Goal: Task Accomplishment & Management: Use online tool/utility

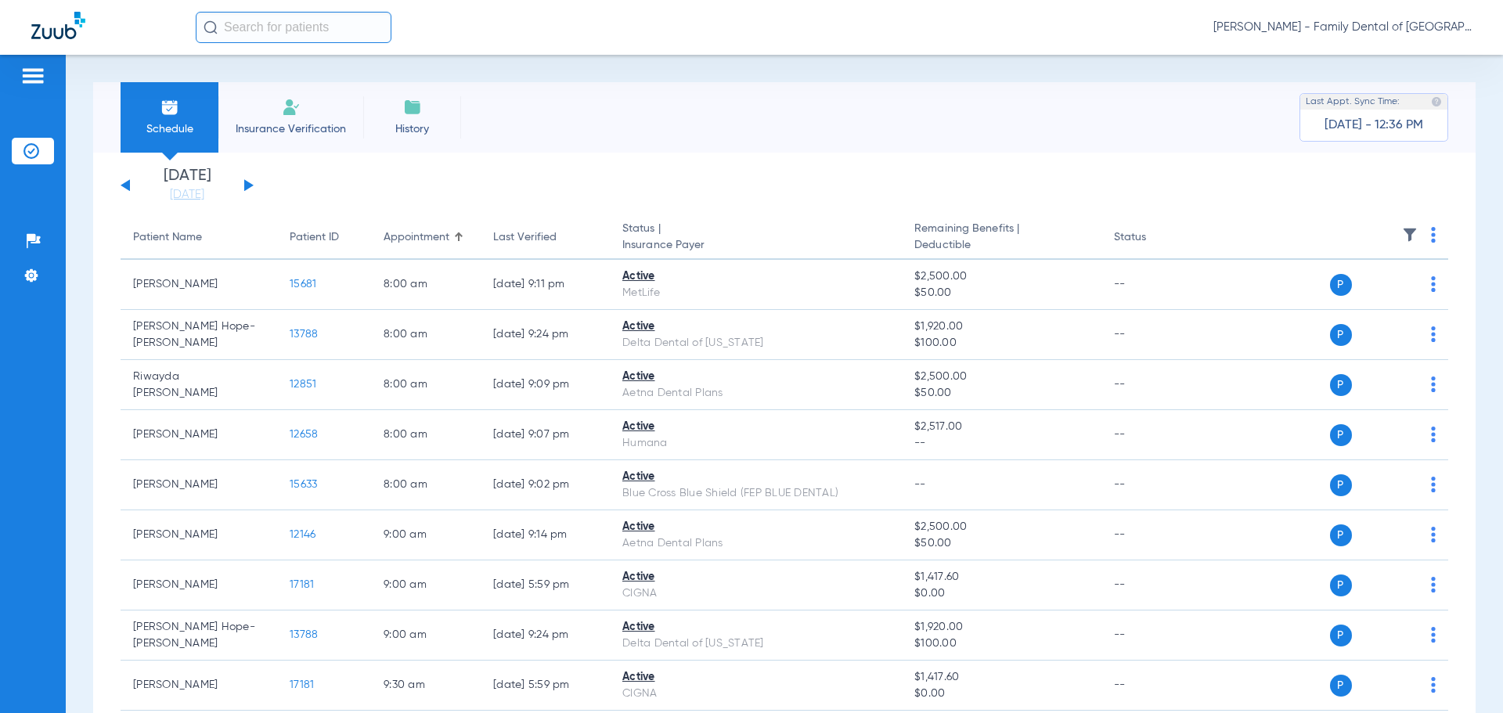
click at [292, 125] on span "Insurance Verification" at bounding box center [290, 129] width 121 height 16
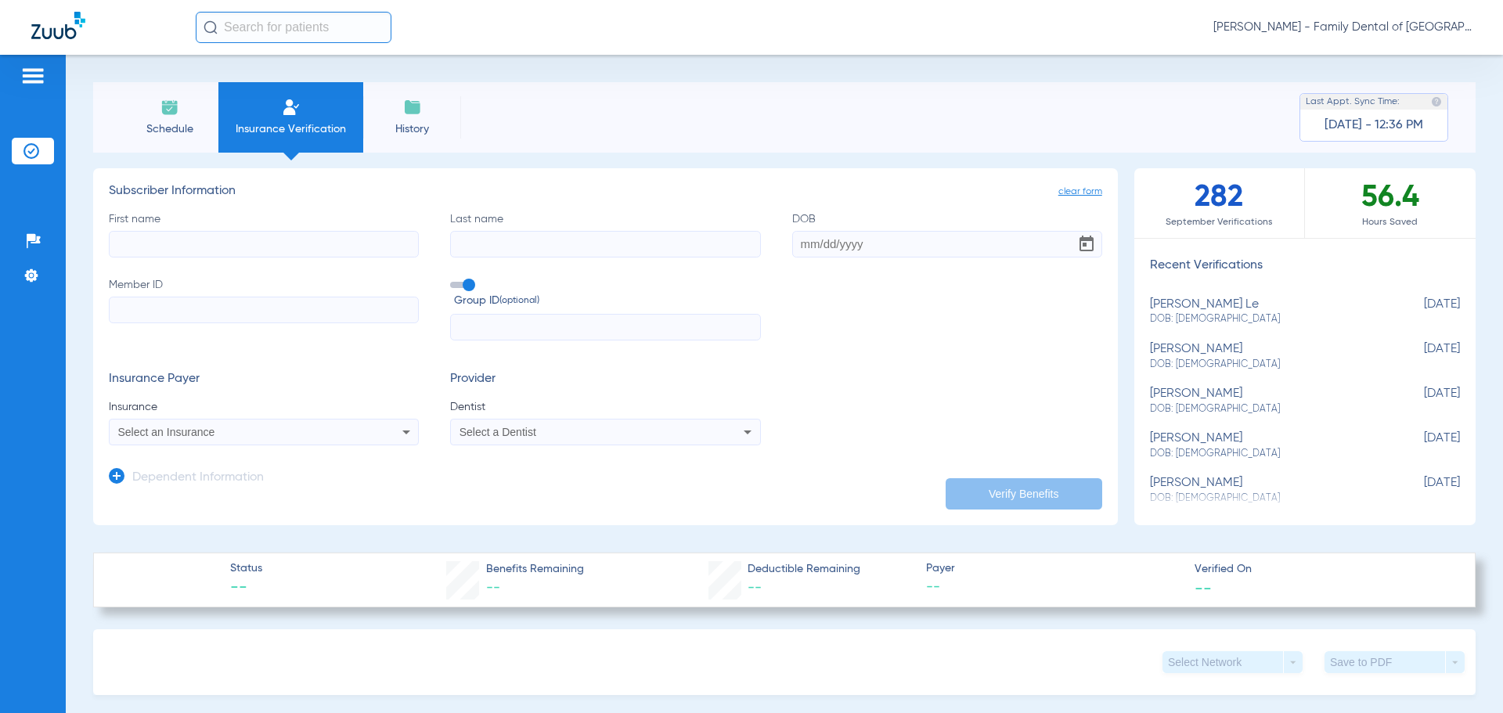
click at [200, 244] on input "First name" at bounding box center [264, 244] width 310 height 27
type input "[PERSON_NAME]"
click at [489, 251] on input "Last name" at bounding box center [605, 244] width 310 height 27
type input "[PERSON_NAME]"
click at [825, 242] on input "DOB" at bounding box center [947, 244] width 310 height 27
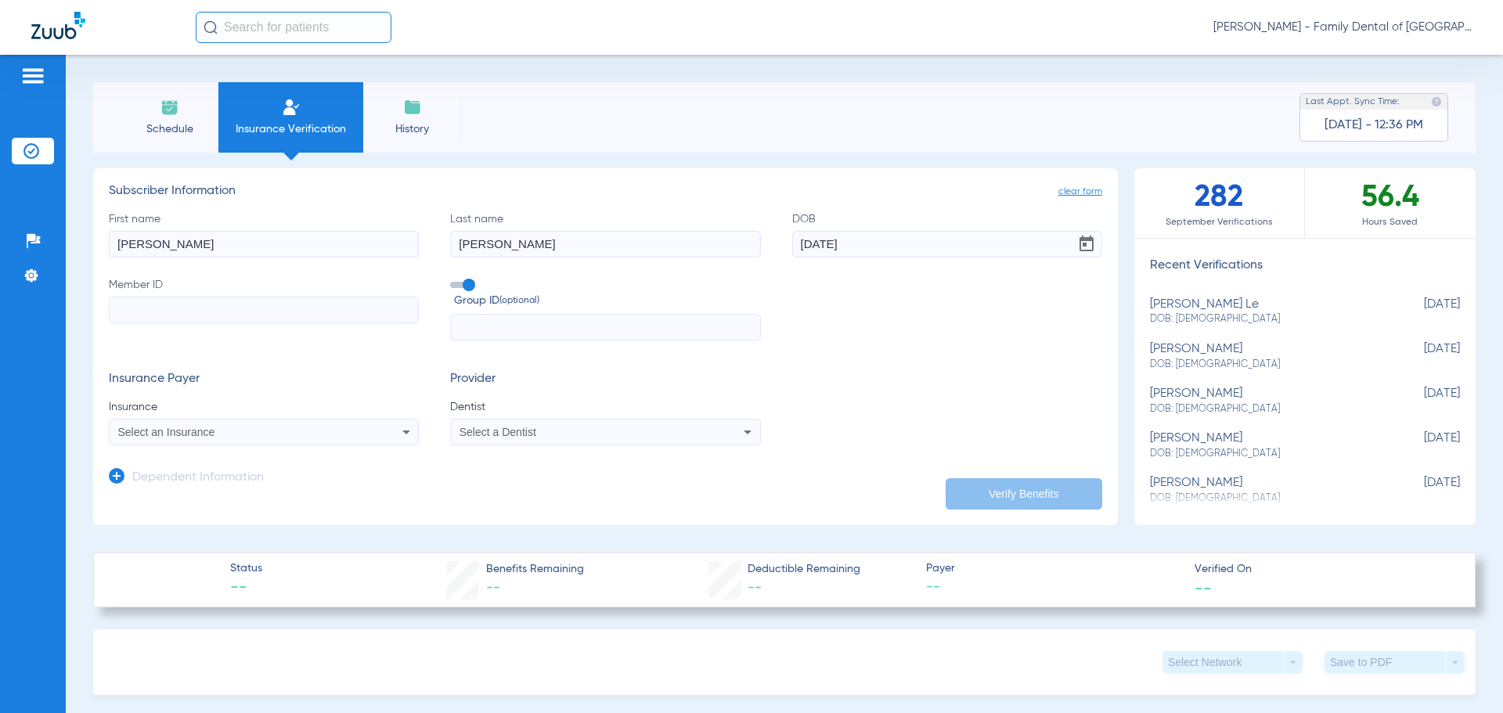
type input "[DATE]"
click at [139, 310] on input "Member ID" at bounding box center [264, 310] width 310 height 27
paste input "014668391-00"
type input "014668391-00"
click at [504, 320] on input "text" at bounding box center [605, 327] width 310 height 27
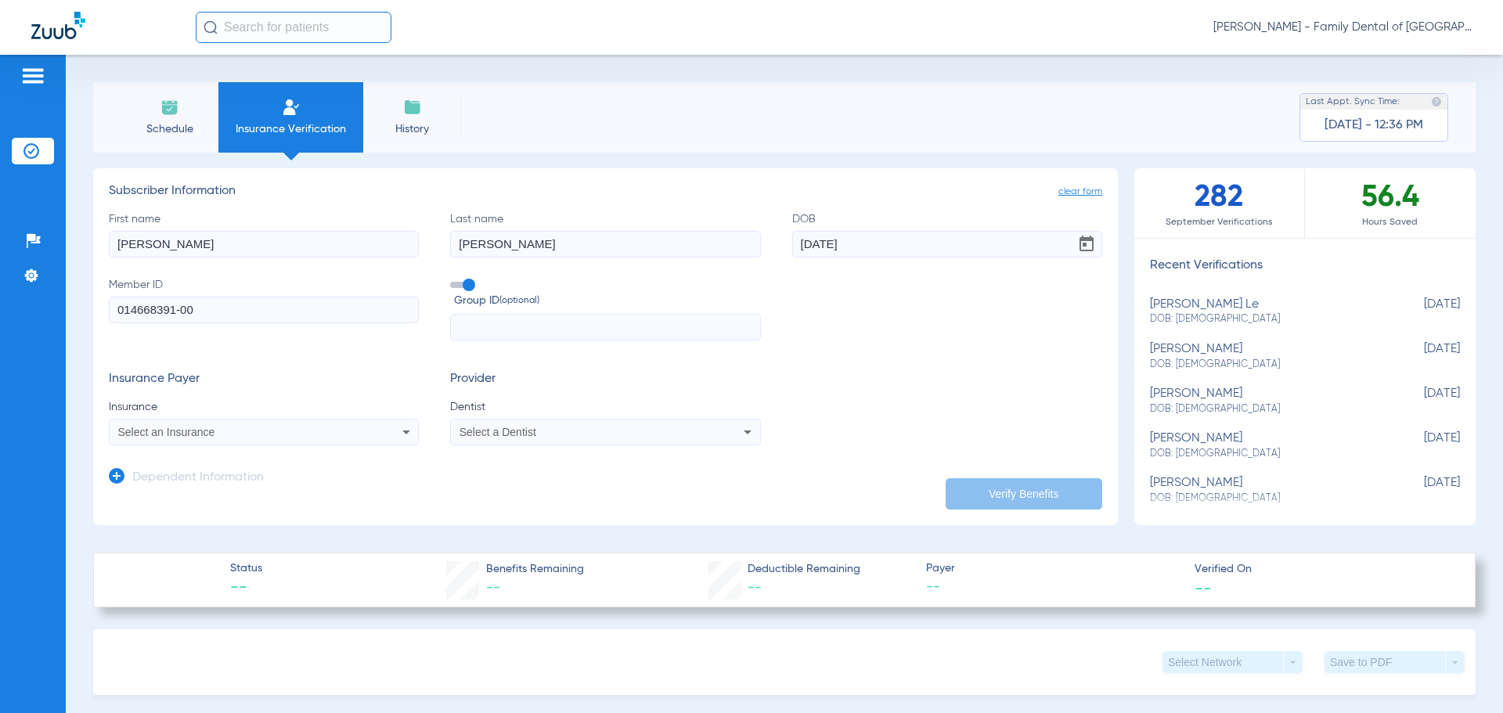
paste input "081000222"
type input "081000222"
click at [234, 430] on div "Select an Insurance" at bounding box center [235, 432] width 234 height 11
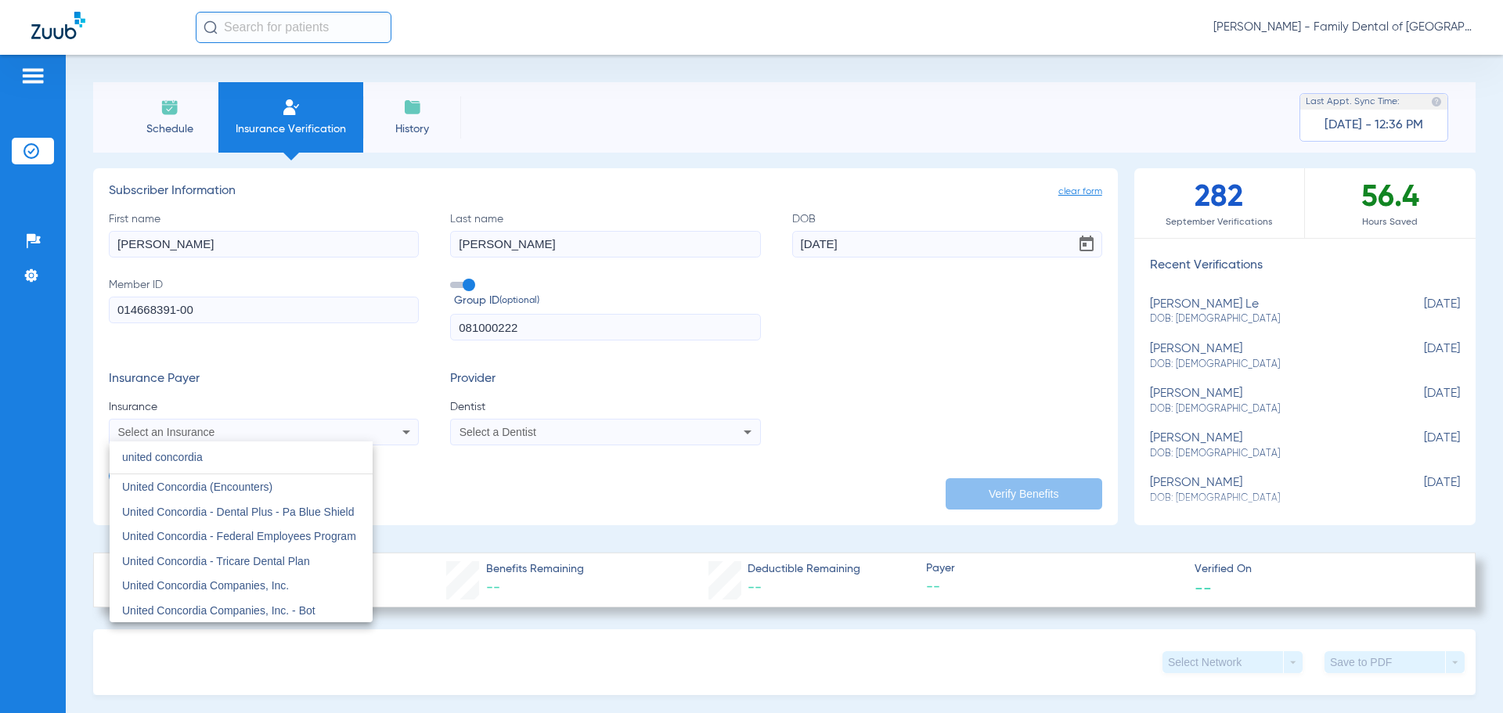
type input "united concordia"
click at [225, 577] on mat-option "United Concordia Companies, Inc." at bounding box center [241, 585] width 263 height 25
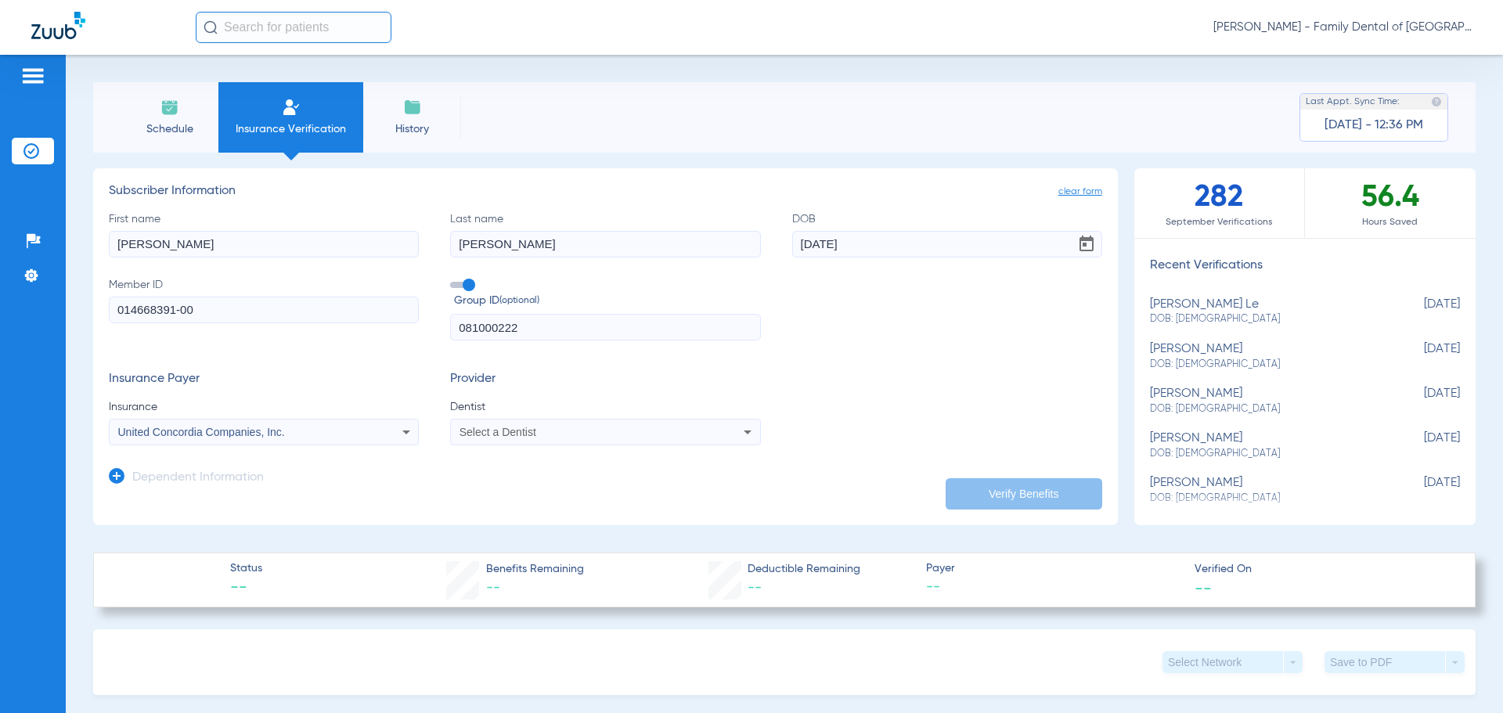
click at [636, 429] on div "Select a Dentist" at bounding box center [577, 432] width 234 height 11
type input "april"
click at [621, 494] on mat-option "[PERSON_NAME] 1487882031" at bounding box center [580, 486] width 263 height 25
click at [1011, 492] on button "Verify Benefits" at bounding box center [1024, 493] width 157 height 31
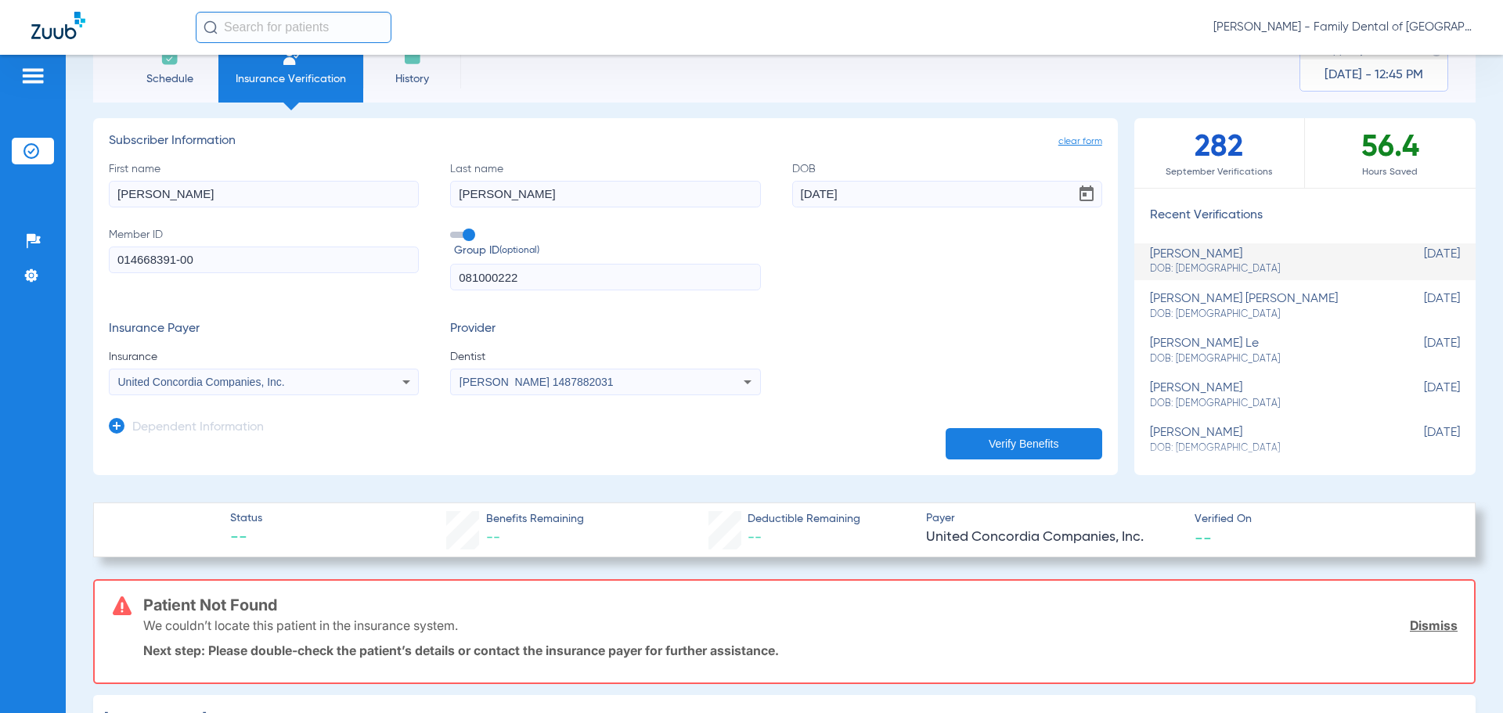
scroll to position [78, 0]
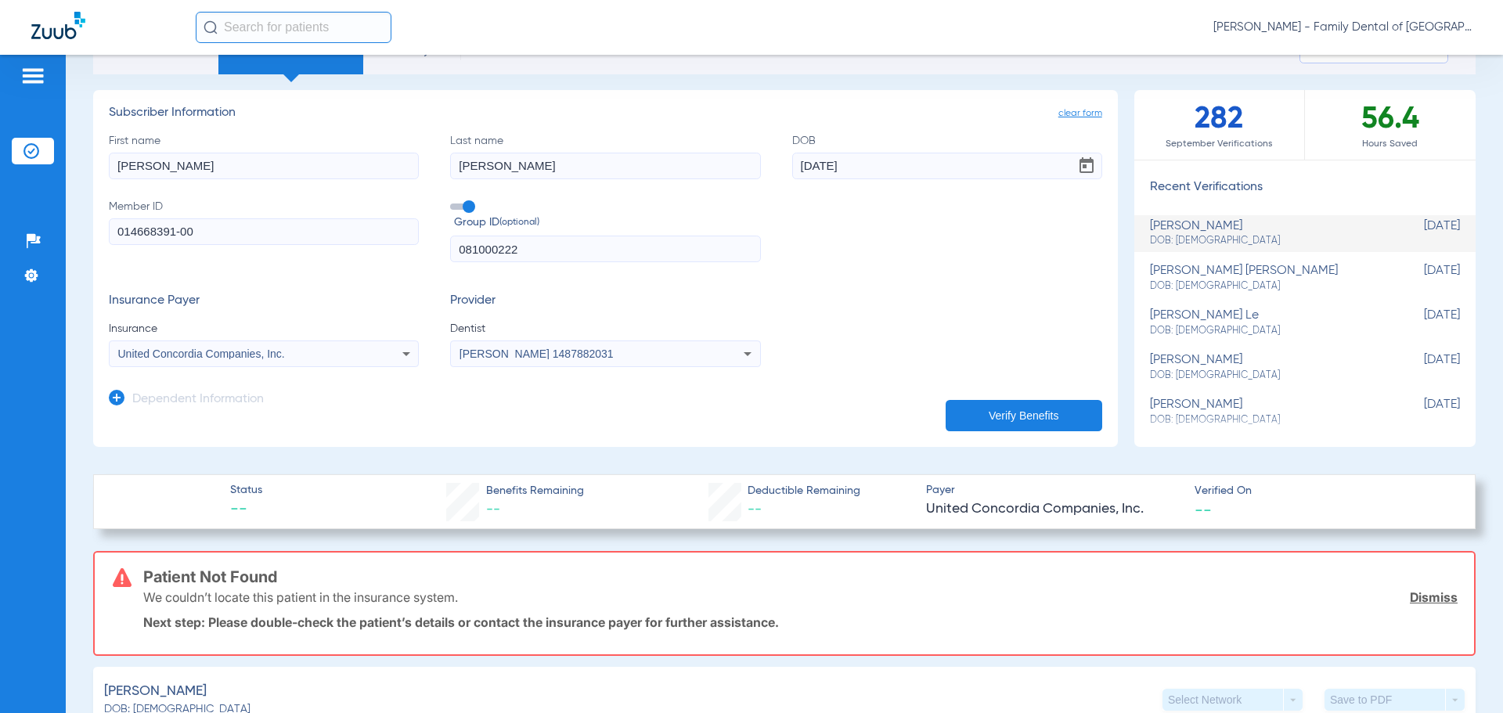
click at [292, 358] on div "United Concordia Companies, Inc." at bounding box center [235, 353] width 234 height 11
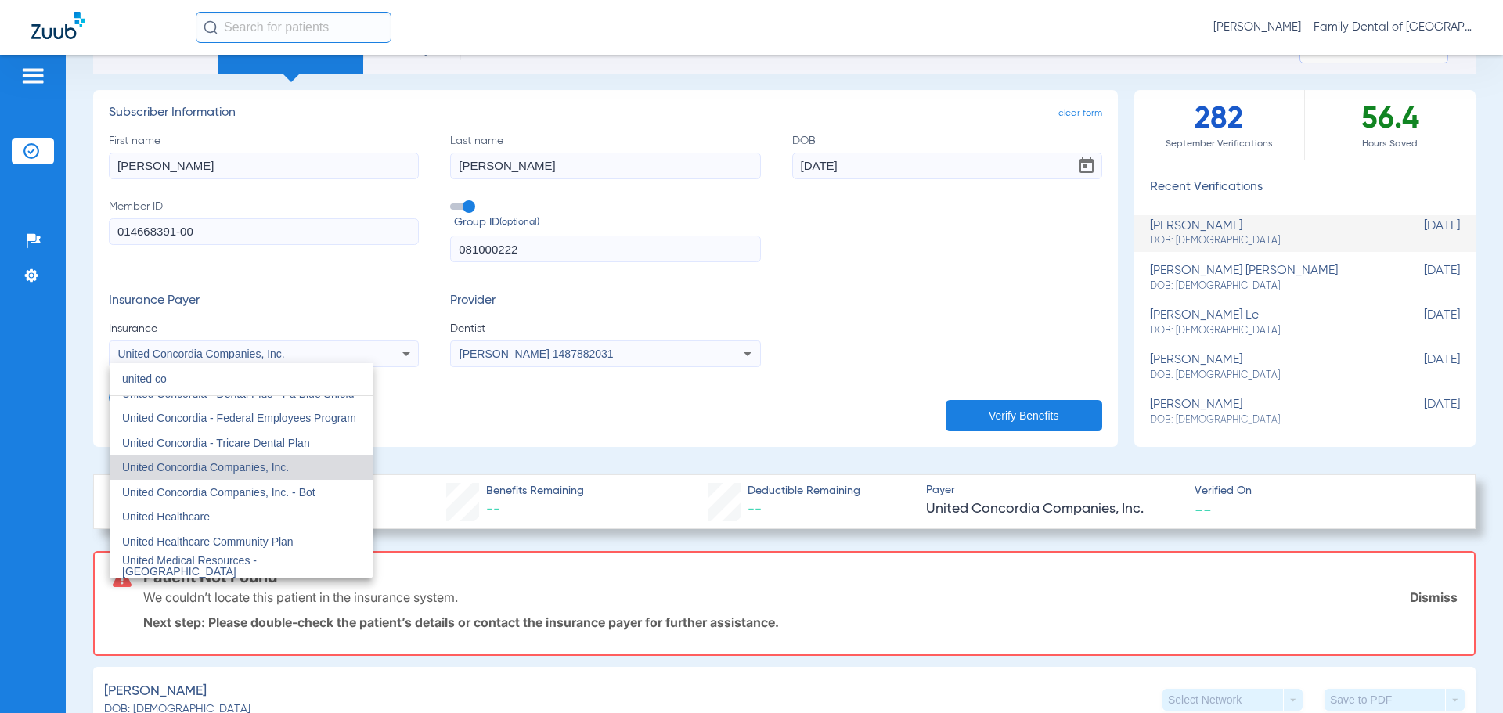
scroll to position [0, 0]
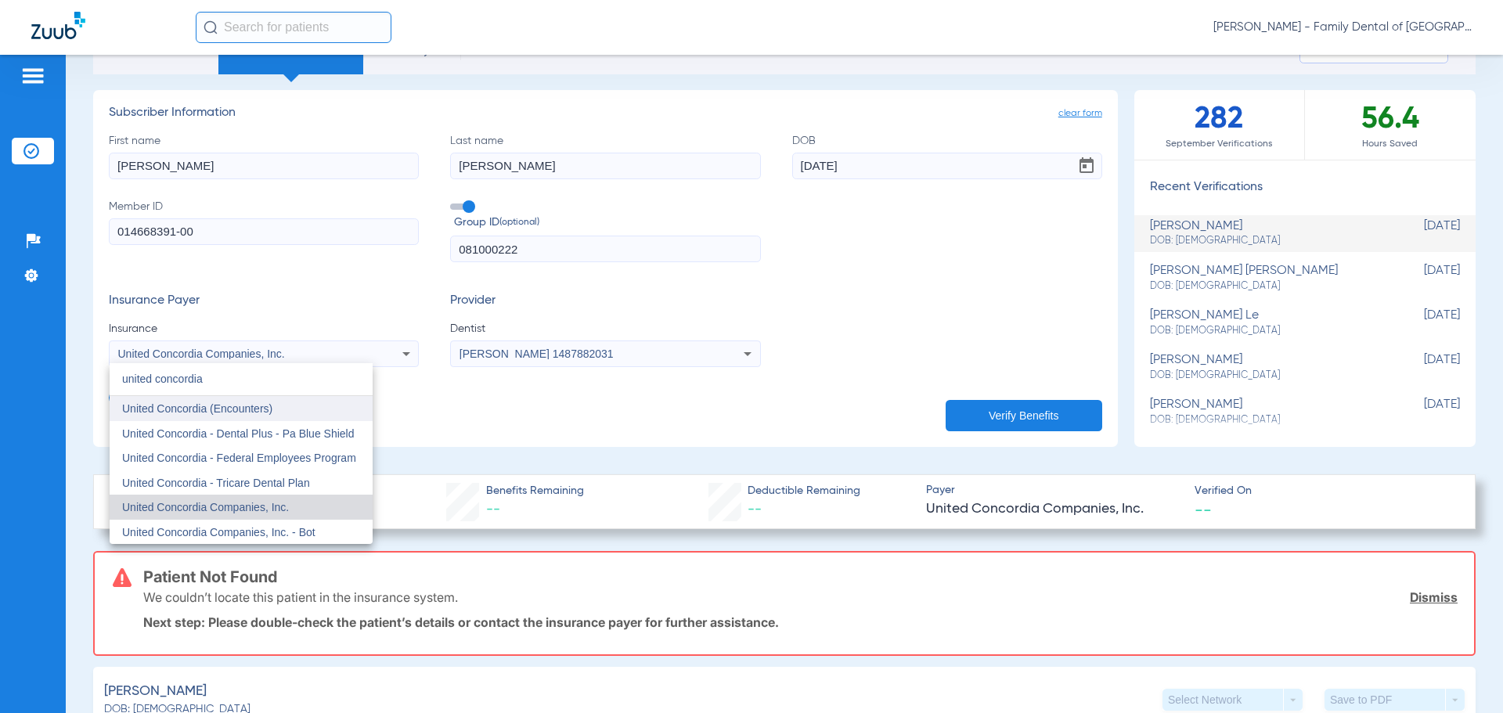
type input "united concordia"
click at [261, 409] on span "United Concordia (Encounters)" at bounding box center [197, 408] width 150 height 13
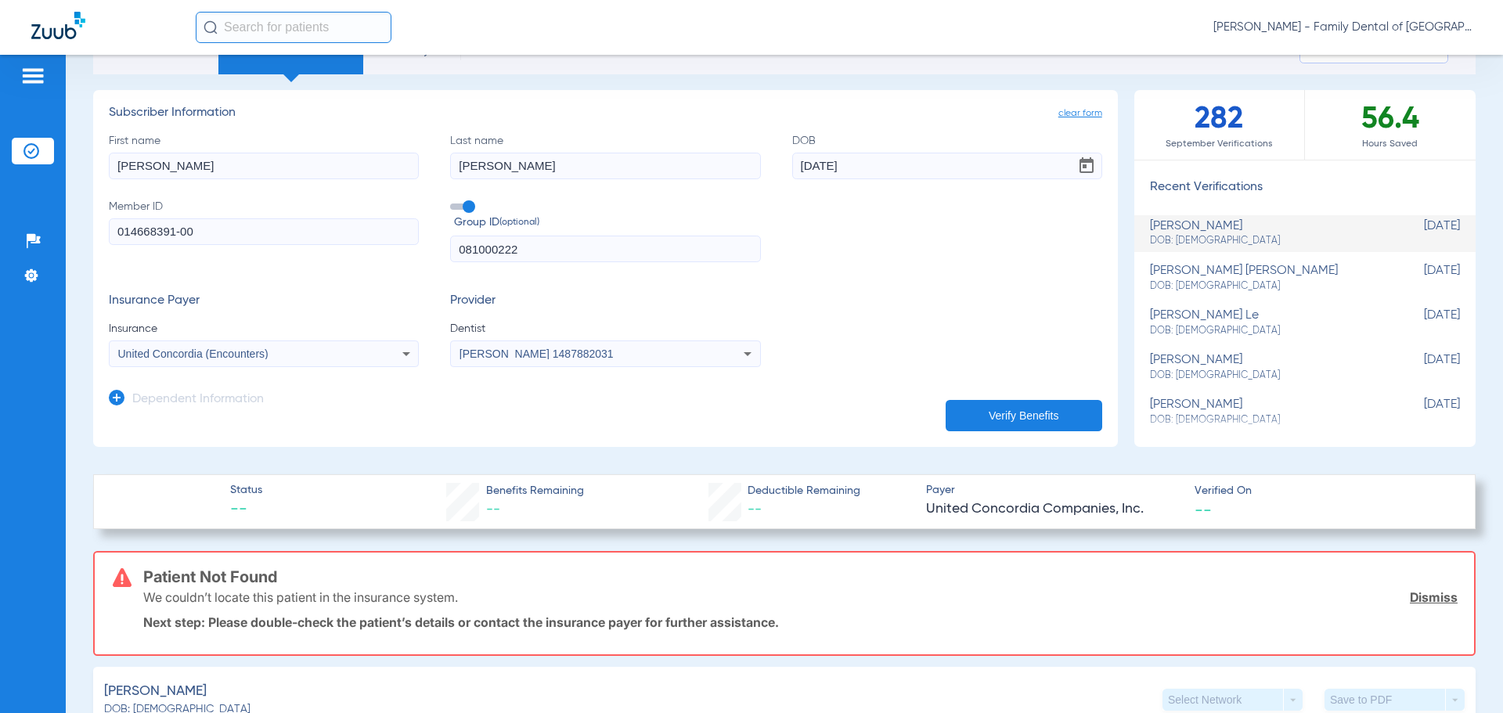
click at [989, 410] on button "Verify Benefits" at bounding box center [1024, 415] width 157 height 31
